Goal: Information Seeking & Learning: Learn about a topic

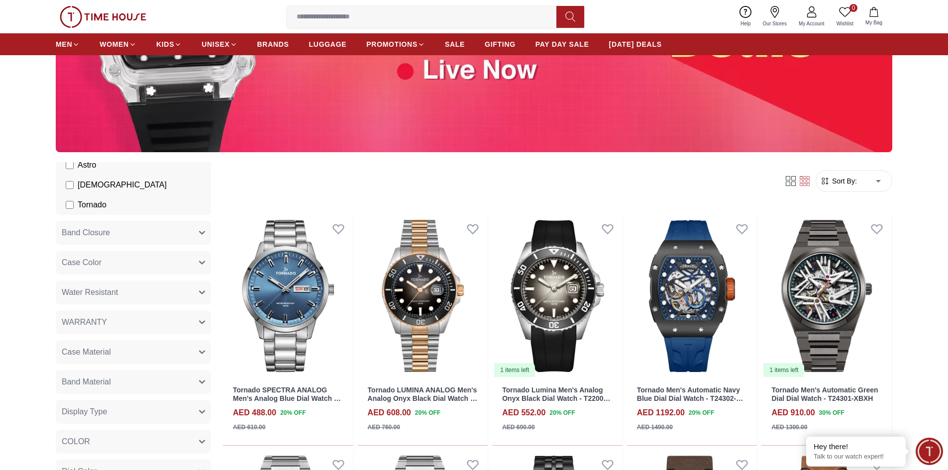
scroll to position [249, 0]
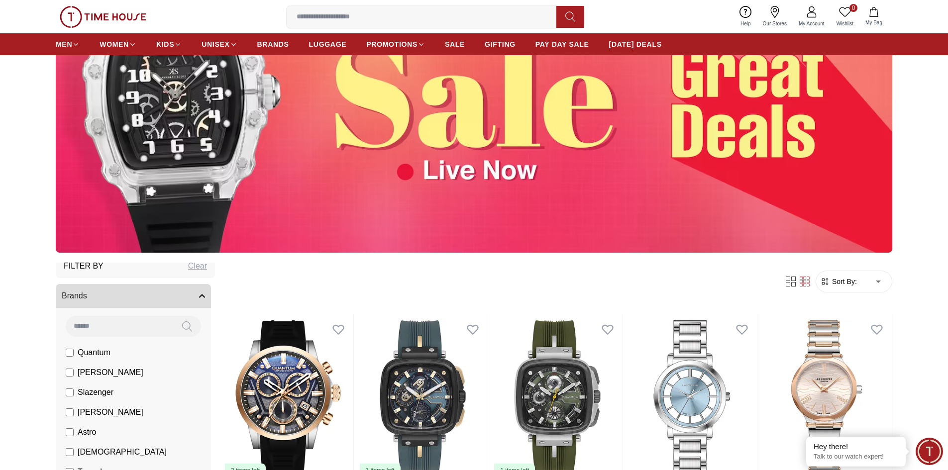
scroll to position [50, 0]
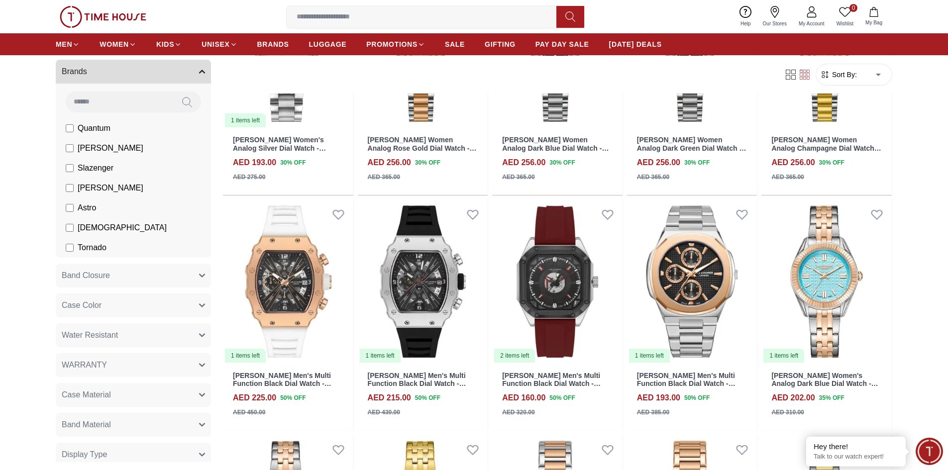
scroll to position [1443, 0]
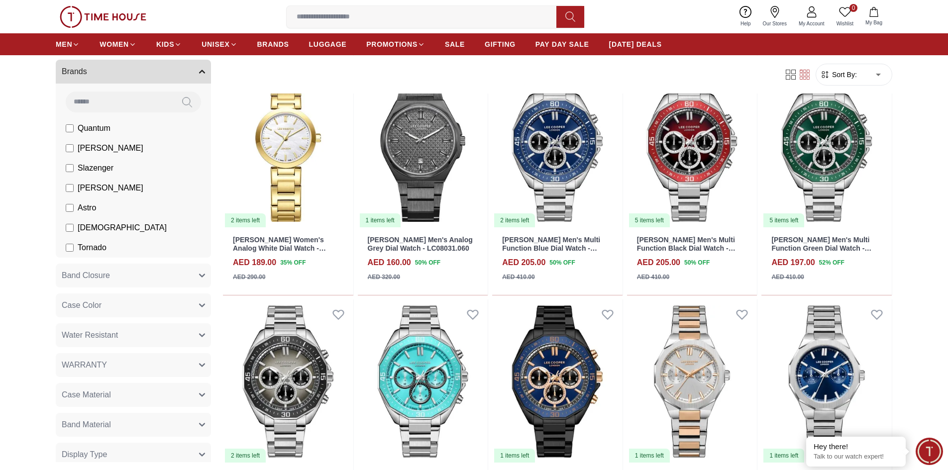
scroll to position [2091, 0]
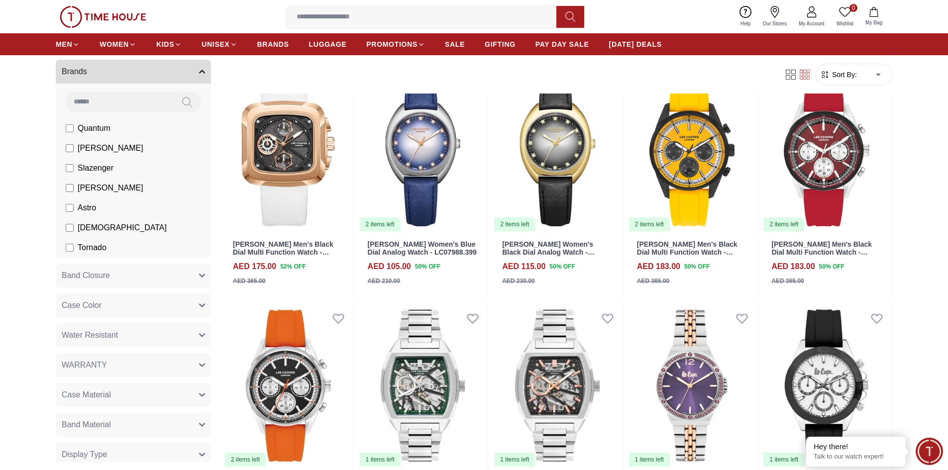
scroll to position [4778, 0]
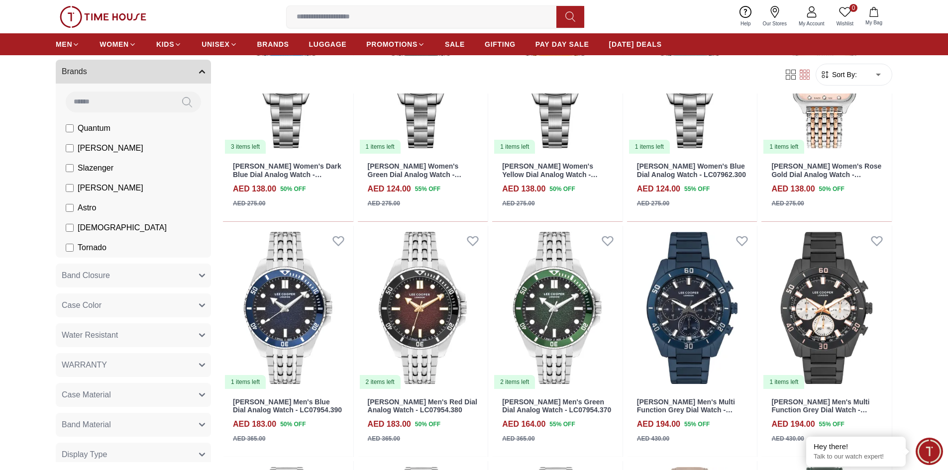
scroll to position [5326, 0]
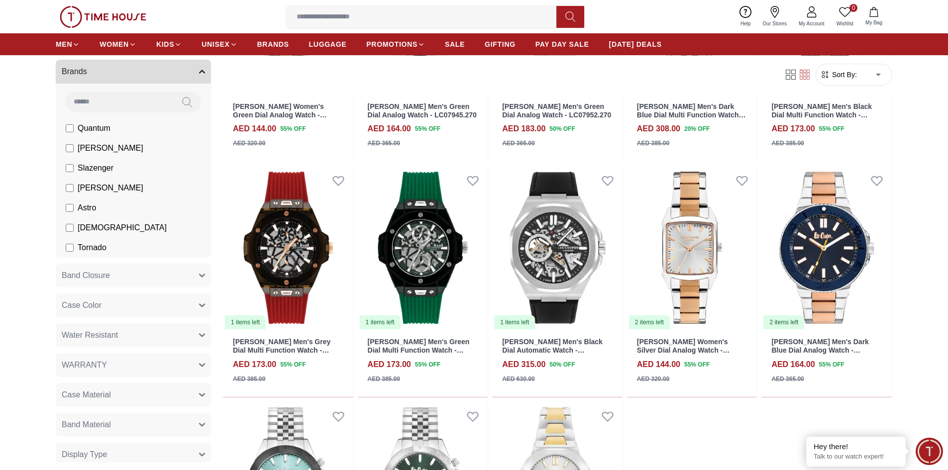
scroll to position [6421, 0]
